Goal: Information Seeking & Learning: Find specific fact

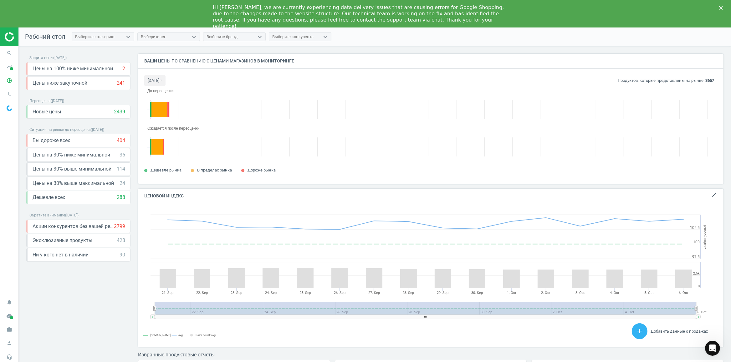
scroll to position [138, 585]
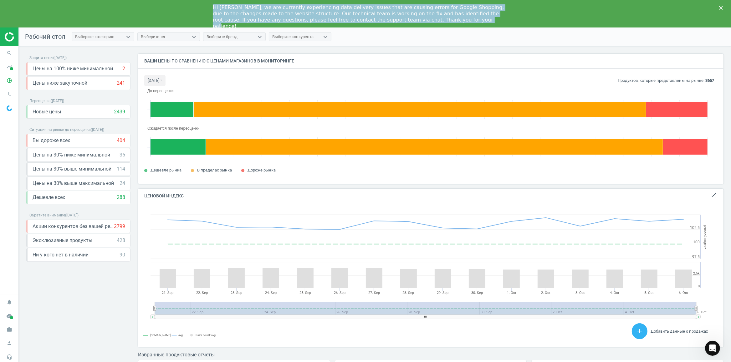
drag, startPoint x: 212, startPoint y: 6, endPoint x: 383, endPoint y: 25, distance: 171.8
click at [383, 25] on div "Hi [PERSON_NAME], we are currently experiencing data delivery issues that are c…" at bounding box center [365, 14] width 731 height 28
copy div "Hi [PERSON_NAME], we are currently experiencing data delivery issues that are c…"
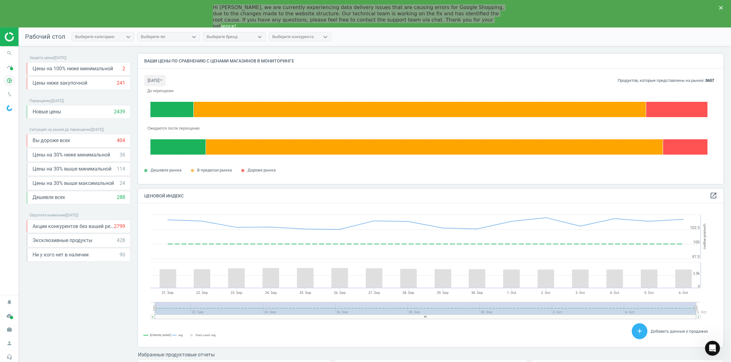
click at [13, 80] on icon "pie_chart_outlined" at bounding box center [9, 81] width 12 height 12
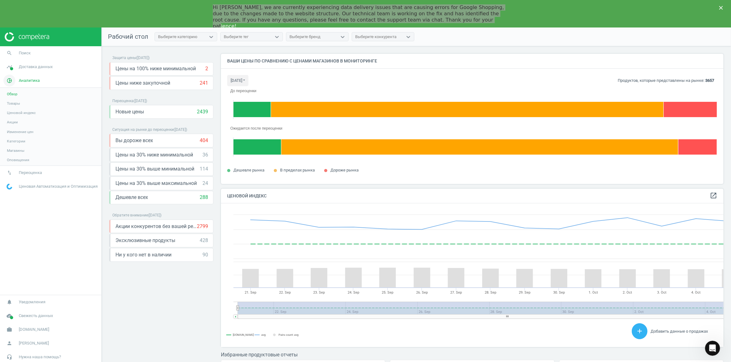
scroll to position [150, 502]
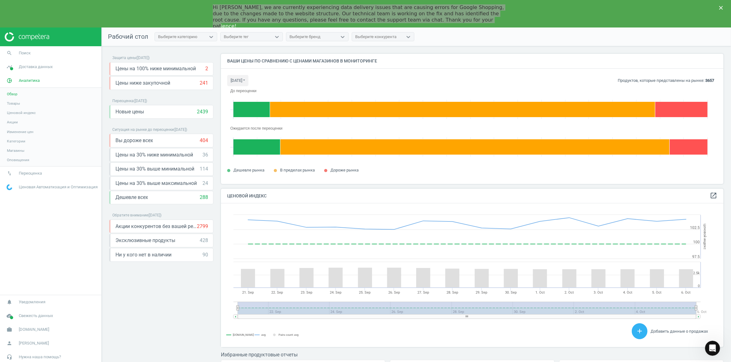
click at [8, 100] on link "Товары" at bounding box center [50, 103] width 101 height 9
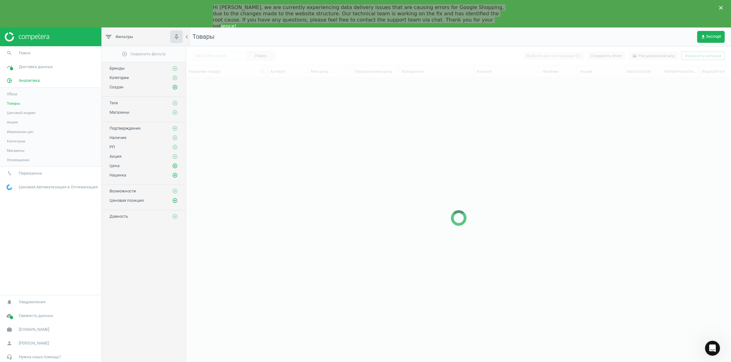
scroll to position [287, 538]
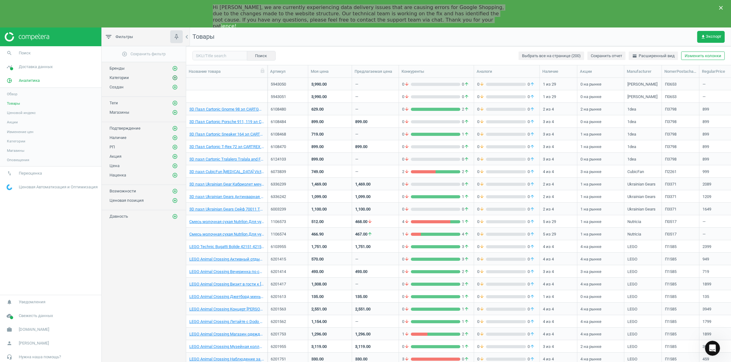
click at [173, 75] on button "add_circle_outline" at bounding box center [175, 78] width 6 height 6
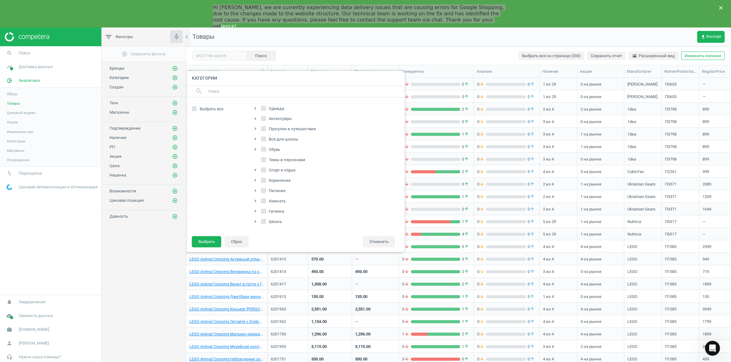
scroll to position [99, 0]
click at [255, 208] on icon "arrow_right" at bounding box center [255, 212] width 8 height 8
click at [271, 200] on label "Подгузники" at bounding box center [280, 200] width 32 height 9
click at [269, 200] on input "Подгузники" at bounding box center [267, 200] width 4 height 4
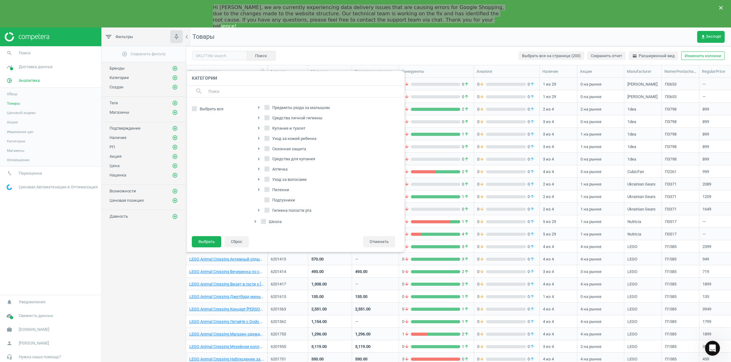
checkbox input "true"
click at [203, 241] on button "Выбрать" at bounding box center [206, 241] width 29 height 11
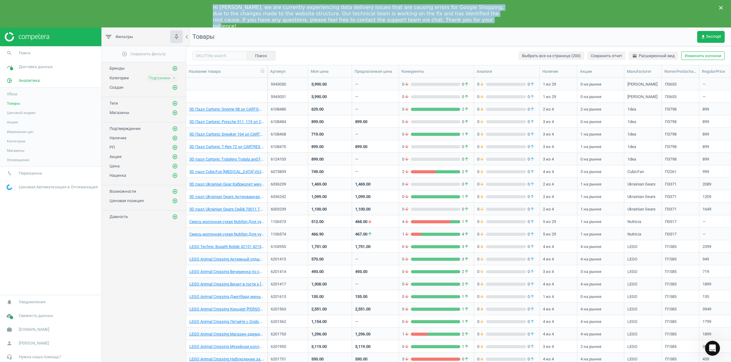
click at [722, 7] on icon "Close" at bounding box center [721, 8] width 4 height 4
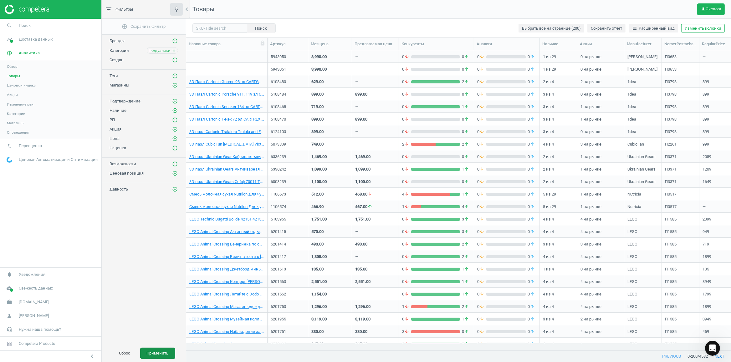
click at [163, 353] on button "Применить" at bounding box center [157, 353] width 35 height 11
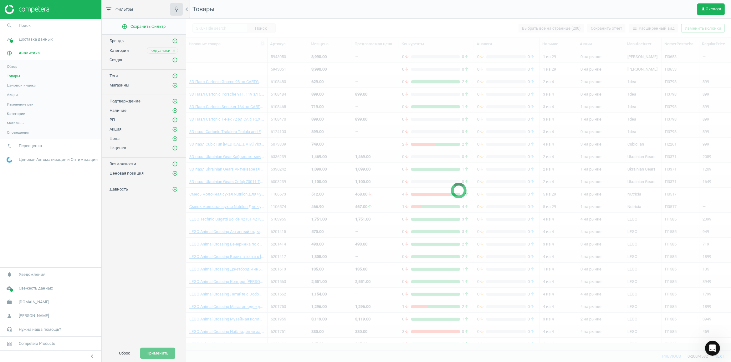
scroll to position [286, 538]
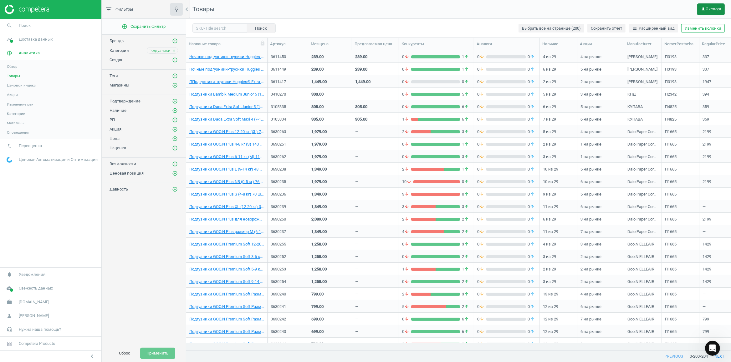
click at [713, 9] on span "get_app Экспорт" at bounding box center [710, 9] width 21 height 5
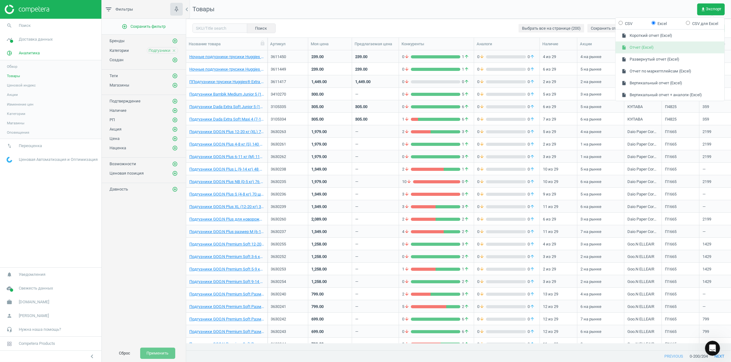
click at [647, 49] on button "insert_drive_file Отчет (Excel)" at bounding box center [669, 48] width 109 height 12
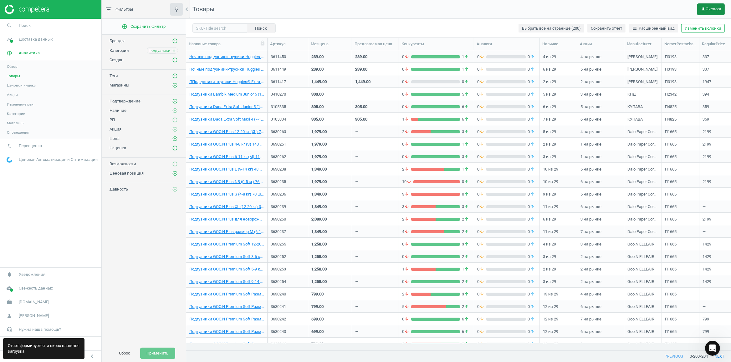
click at [712, 9] on span "get_app Экспорт" at bounding box center [710, 9] width 21 height 5
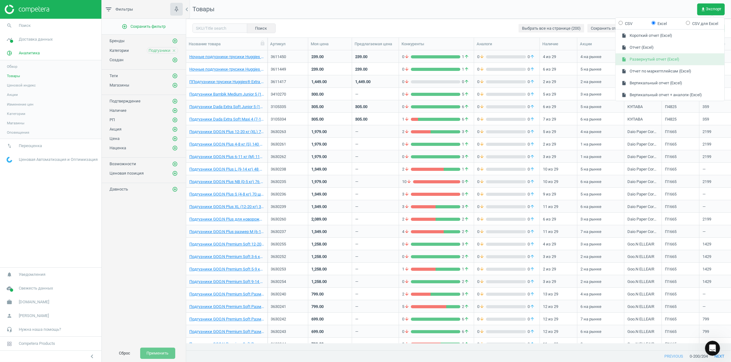
click at [658, 59] on button "insert_drive_file Развернутый отчет (Excel)" at bounding box center [669, 59] width 109 height 12
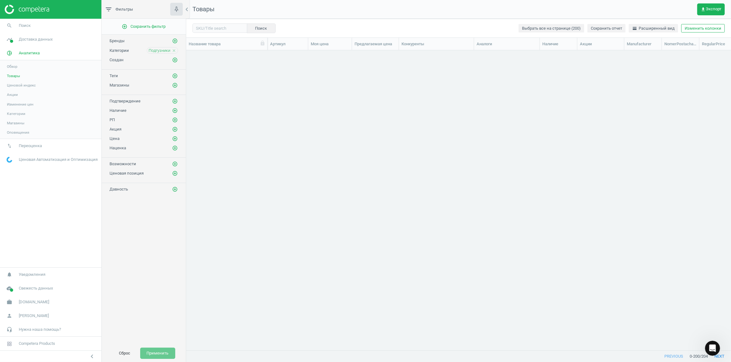
scroll to position [821, 0]
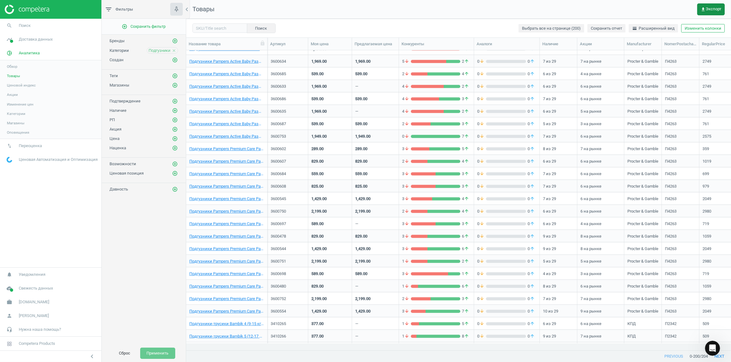
click at [712, 10] on span "get_app Экспорт" at bounding box center [710, 9] width 21 height 5
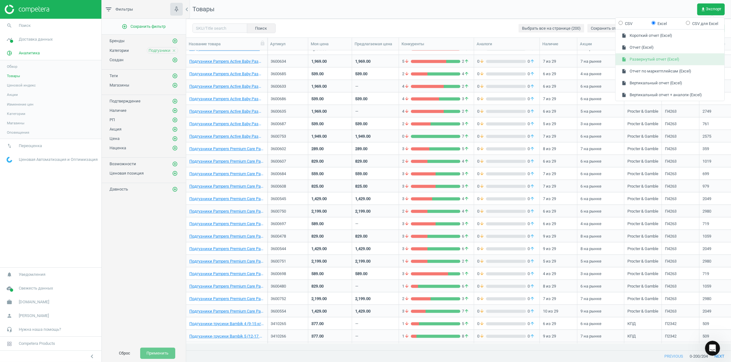
click at [672, 61] on button "insert_drive_file Развернутый отчет (Excel)" at bounding box center [669, 59] width 109 height 12
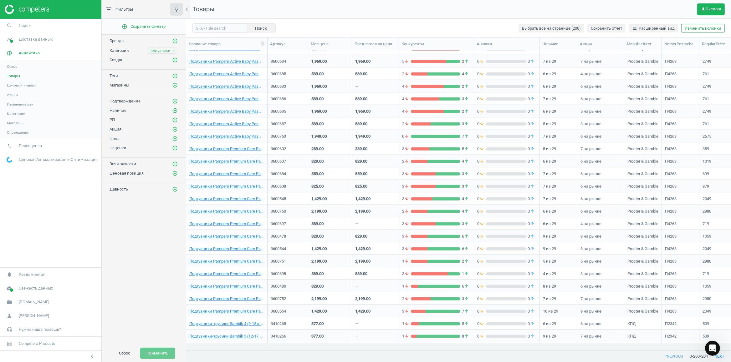
click at [173, 51] on icon "close" at bounding box center [174, 50] width 4 height 4
click at [174, 50] on icon "add_circle_outline" at bounding box center [175, 51] width 6 height 6
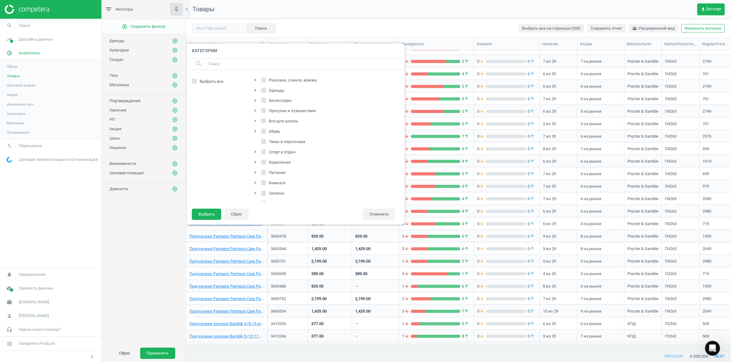
scroll to position [99, 0]
click at [252, 162] on icon "arrow_right" at bounding box center [255, 164] width 8 height 8
click at [269, 163] on icon at bounding box center [266, 162] width 5 height 5
click at [269, 163] on input "Смеси" at bounding box center [267, 162] width 4 height 4
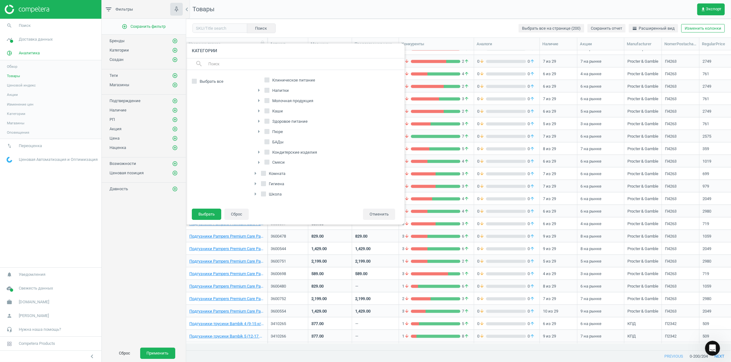
checkbox input "true"
click at [267, 109] on icon at bounding box center [266, 108] width 5 height 5
click at [267, 109] on input "Клиническое питание" at bounding box center [267, 108] width 4 height 4
checkbox input "true"
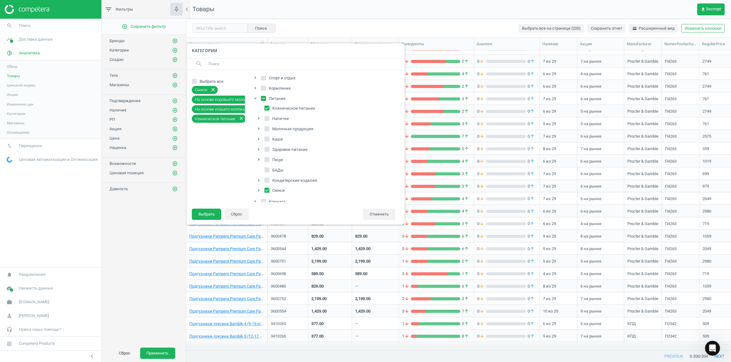
scroll to position [0, 0]
click at [254, 157] on icon "arrow_right" at bounding box center [255, 156] width 8 height 8
click at [275, 100] on span "Детские смеси" at bounding box center [287, 101] width 32 height 6
click at [269, 100] on input "Детские смеси" at bounding box center [267, 100] width 4 height 4
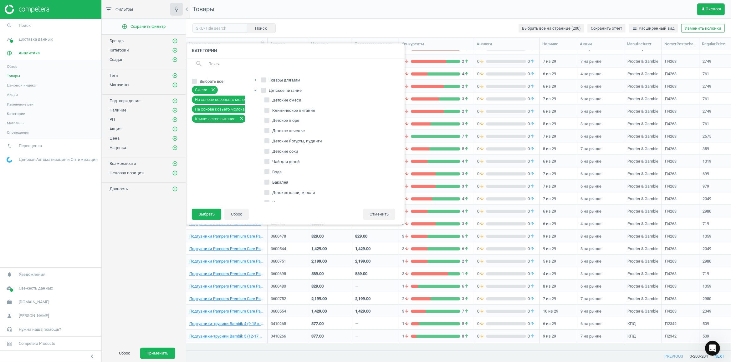
checkbox input "true"
click at [275, 144] on span "Клиническое питание" at bounding box center [293, 144] width 45 height 6
click at [269, 144] on input "Клиническое питание" at bounding box center [267, 143] width 4 height 4
checkbox input "true"
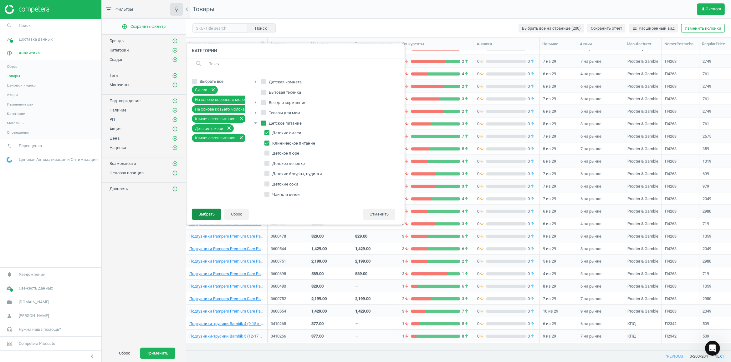
click at [208, 216] on button "Выбрать" at bounding box center [206, 214] width 29 height 11
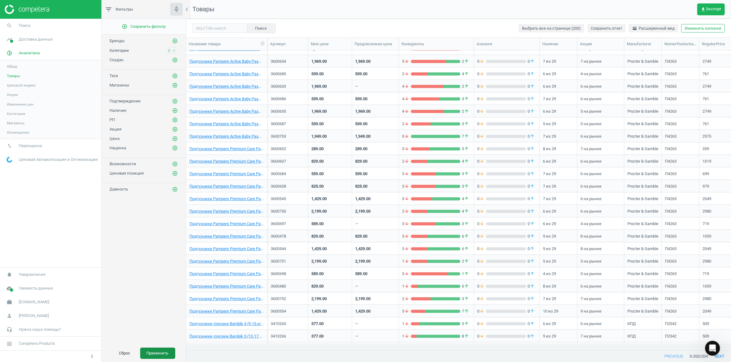
click at [162, 353] on button "Применить" at bounding box center [157, 353] width 35 height 11
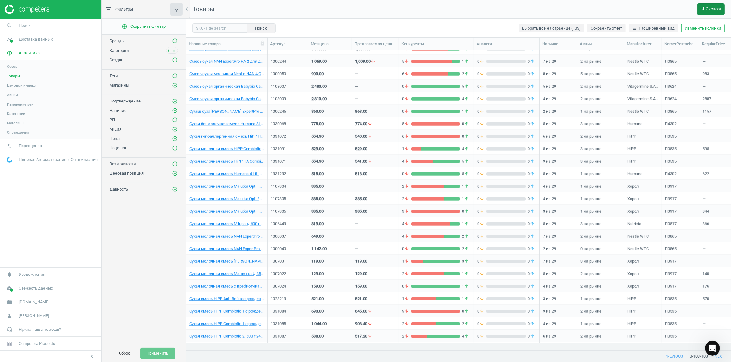
click at [713, 4] on button "get_app Экспорт" at bounding box center [711, 9] width 28 height 12
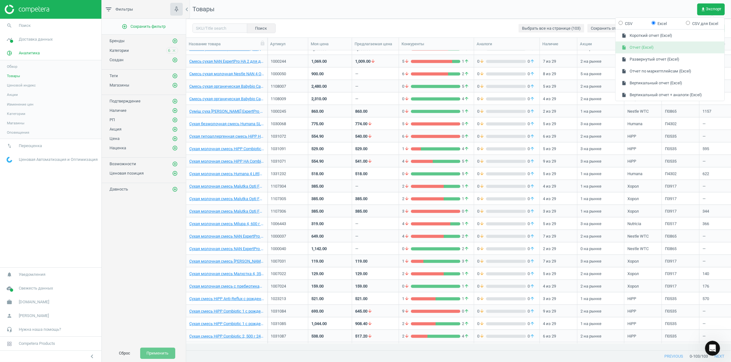
click at [648, 45] on button "insert_drive_file Отчет (Excel)" at bounding box center [669, 48] width 109 height 12
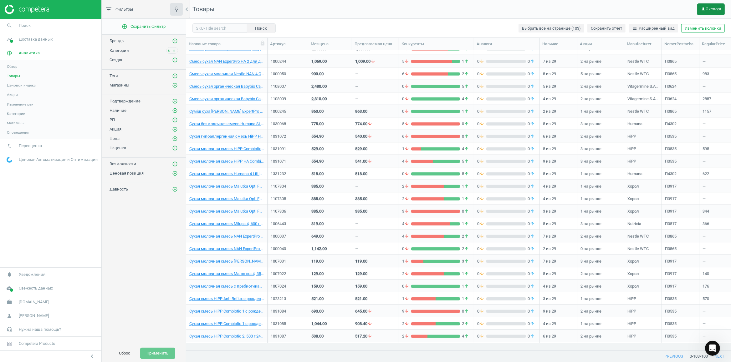
click at [704, 12] on button "get_app Экспорт" at bounding box center [711, 9] width 28 height 12
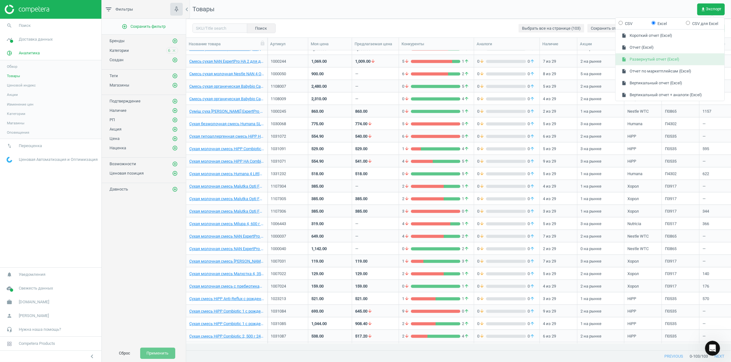
click at [642, 61] on button "insert_drive_file Развернутый отчет (Excel)" at bounding box center [669, 59] width 109 height 12
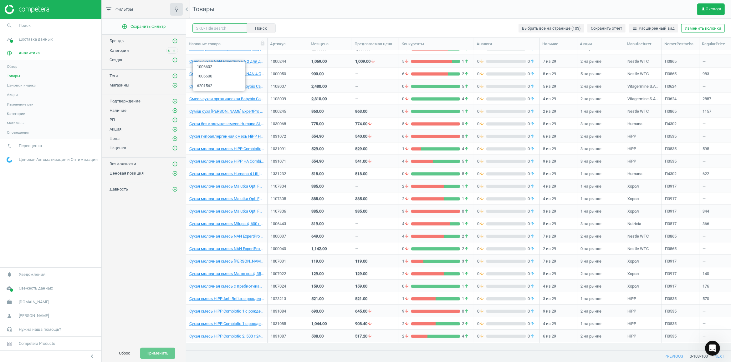
click at [214, 30] on input "text" at bounding box center [219, 27] width 55 height 9
paste input "1123343"
type input "1123343"
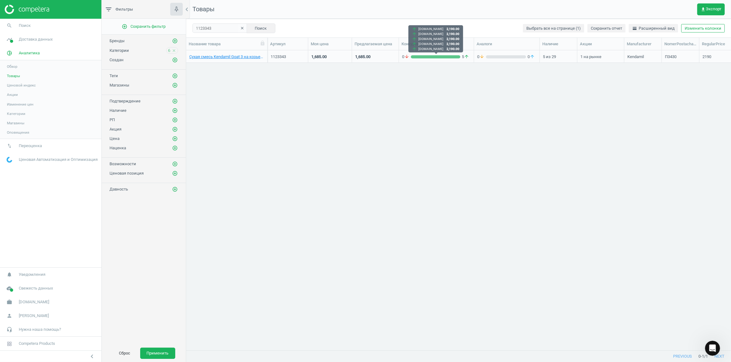
click at [437, 56] on div "grid" at bounding box center [435, 56] width 49 height 3
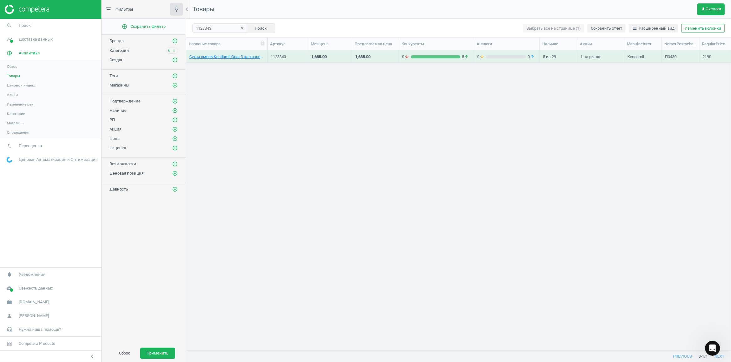
click at [437, 56] on div "grid" at bounding box center [435, 56] width 49 height 3
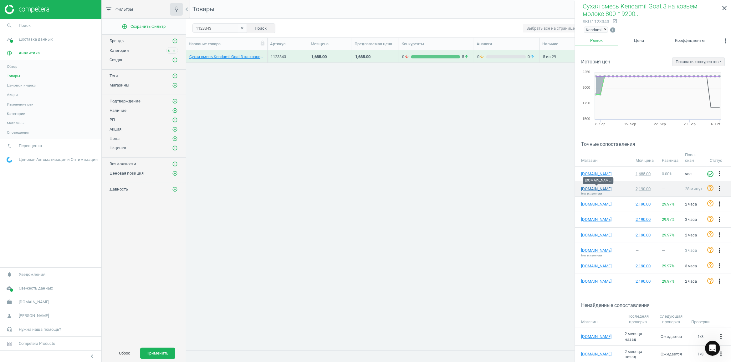
click at [594, 188] on link "[DOMAIN_NAME]" at bounding box center [596, 189] width 31 height 6
click at [710, 349] on icon "Open Intercom Messenger" at bounding box center [711, 348] width 10 height 10
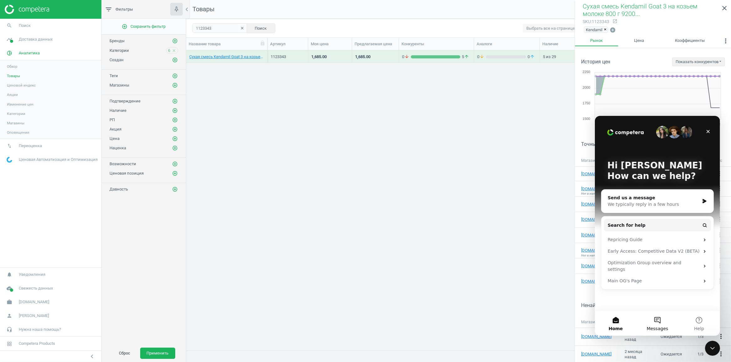
click at [659, 326] on button "Messages" at bounding box center [657, 323] width 42 height 25
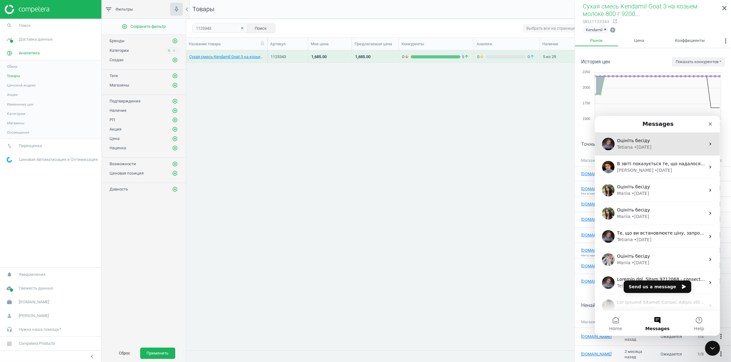
click at [640, 147] on div "• [DATE]" at bounding box center [642, 147] width 18 height 7
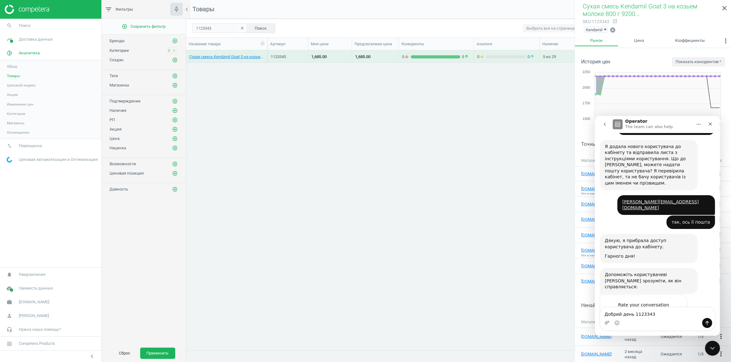
scroll to position [191, 0]
click at [671, 308] on textarea "Добрий день 1123343" at bounding box center [657, 312] width 114 height 11
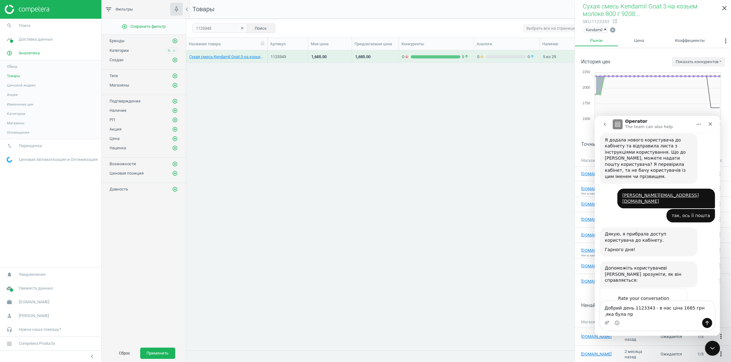
scroll to position [198, 0]
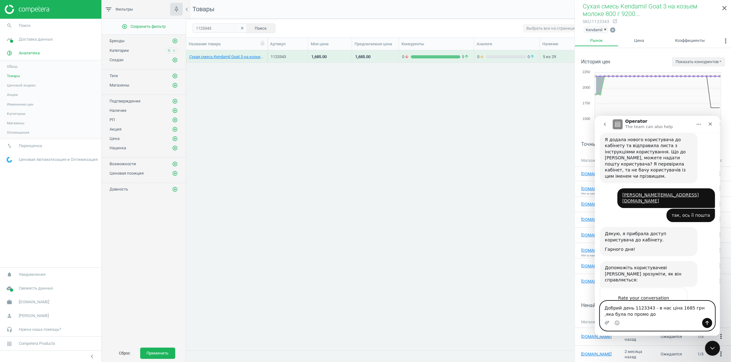
click at [635, 307] on textarea "Добрий день 1123343 - в нас ціна 1685 грн ,яка була по промо до" at bounding box center [657, 309] width 114 height 17
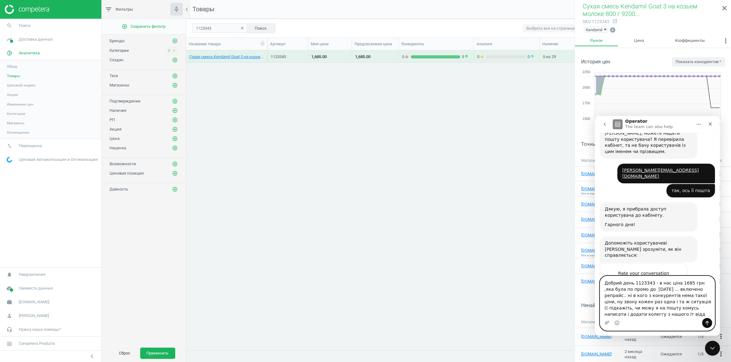
scroll to position [223, 0]
type textarea "Добрий день 1123343 - в нас ціна 1685 грн ,яка була по промо до [DATE] ... вклю…"
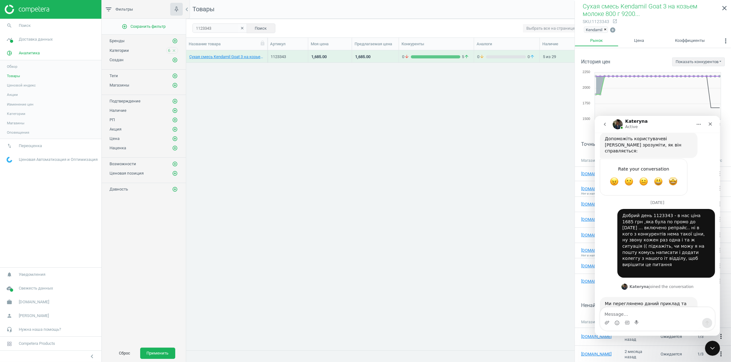
scroll to position [336, 0]
click at [626, 312] on textarea "Message…" at bounding box center [657, 312] width 114 height 11
paste textarea "[EMAIL_ADDRESS][DOMAIN_NAME]"
type textarea "[EMAIL_ADDRESS][DOMAIN_NAME]"
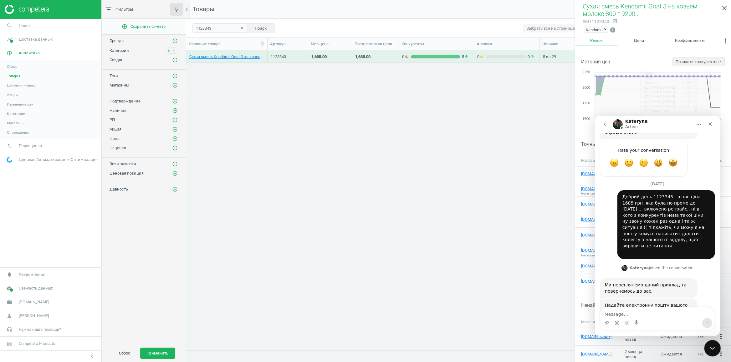
click at [713, 348] on icon "Close Intercom Messenger" at bounding box center [711, 348] width 4 height 3
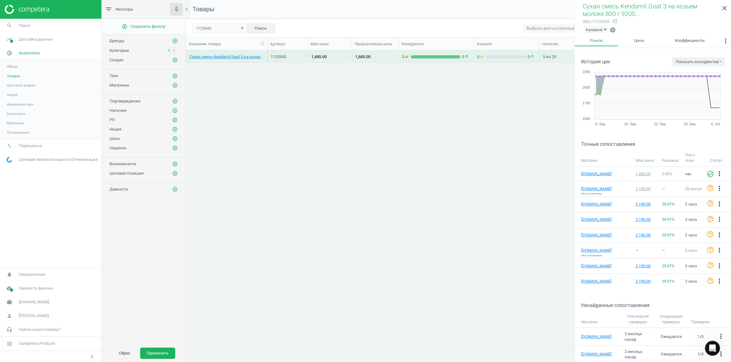
click at [443, 321] on div "Сухая смесь Kendamil Goat 3 на козьем молоке 800 г 92000100 TM: Kendamil 112334…" at bounding box center [458, 196] width 545 height 293
drag, startPoint x: 209, startPoint y: 25, endPoint x: 108, endPoint y: 21, distance: 101.4
click at [192, 23] on input "1123343" at bounding box center [219, 27] width 55 height 9
paste input "06577"
type input "1106577"
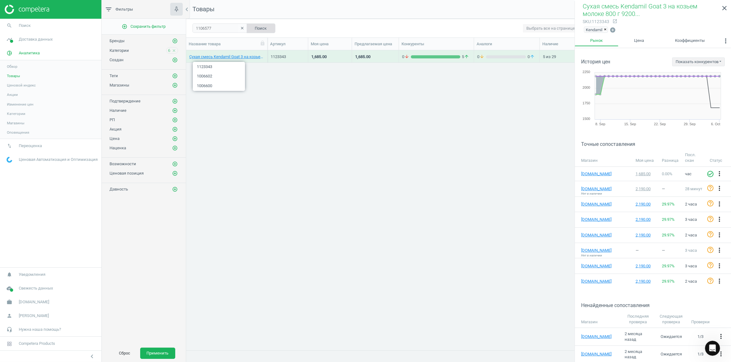
click at [259, 31] on button "Поиск" at bounding box center [260, 27] width 29 height 9
click at [445, 59] on div "4 arrow_downward 0 arrow_upward" at bounding box center [436, 57] width 68 height 6
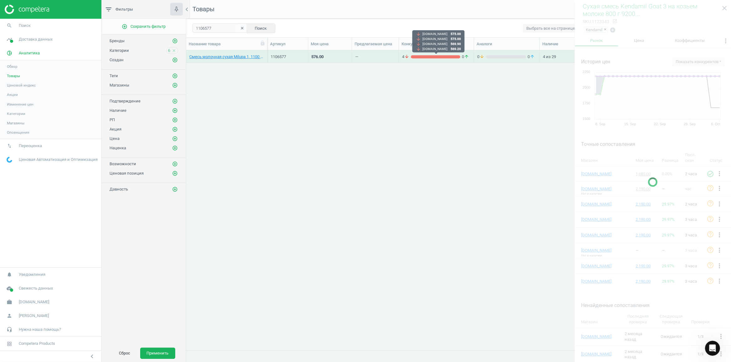
click at [445, 59] on div "4 arrow_downward 0 arrow_upward" at bounding box center [436, 57] width 68 height 6
